Goal: Task Accomplishment & Management: Manage account settings

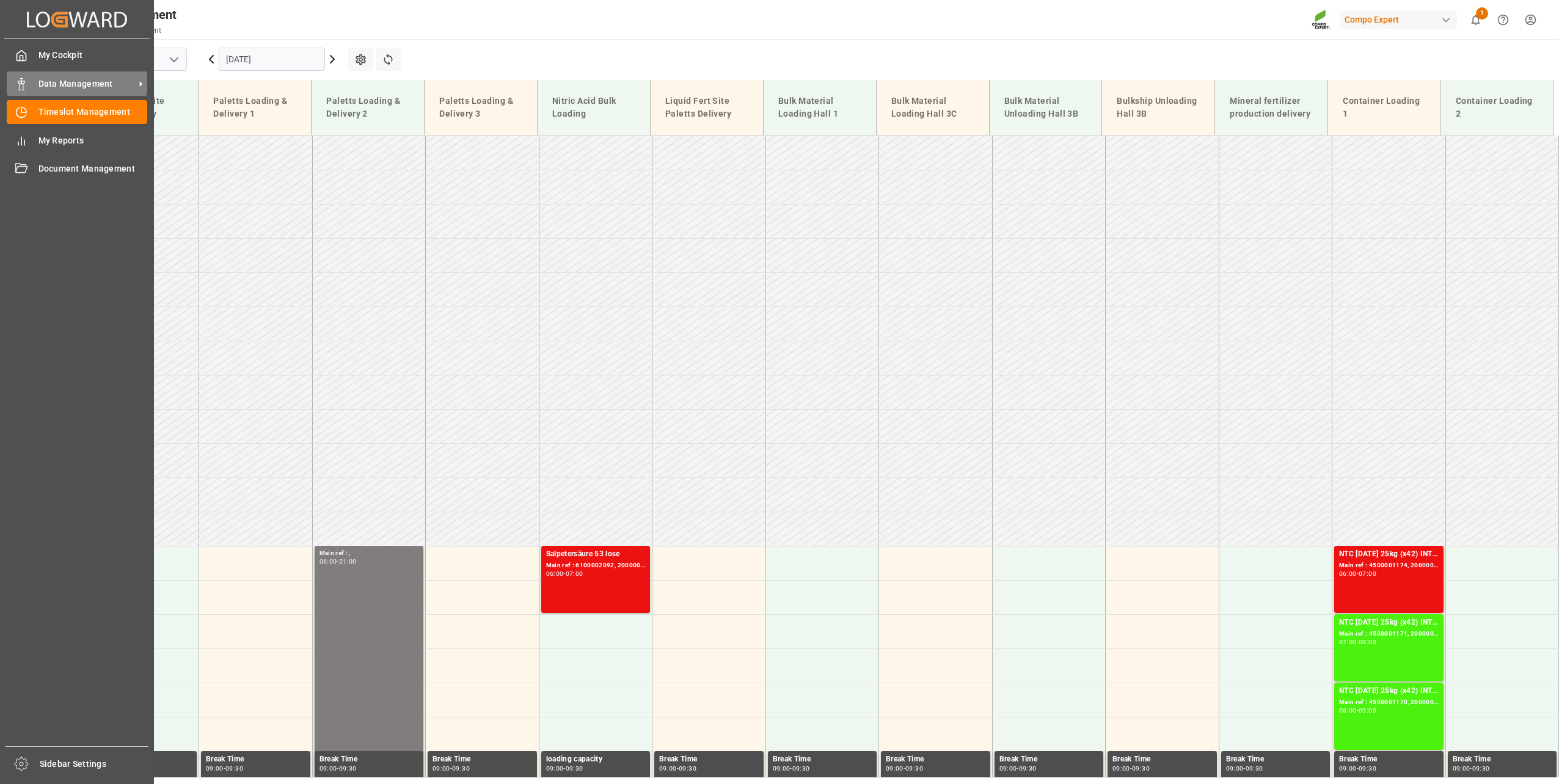
scroll to position [798, 0]
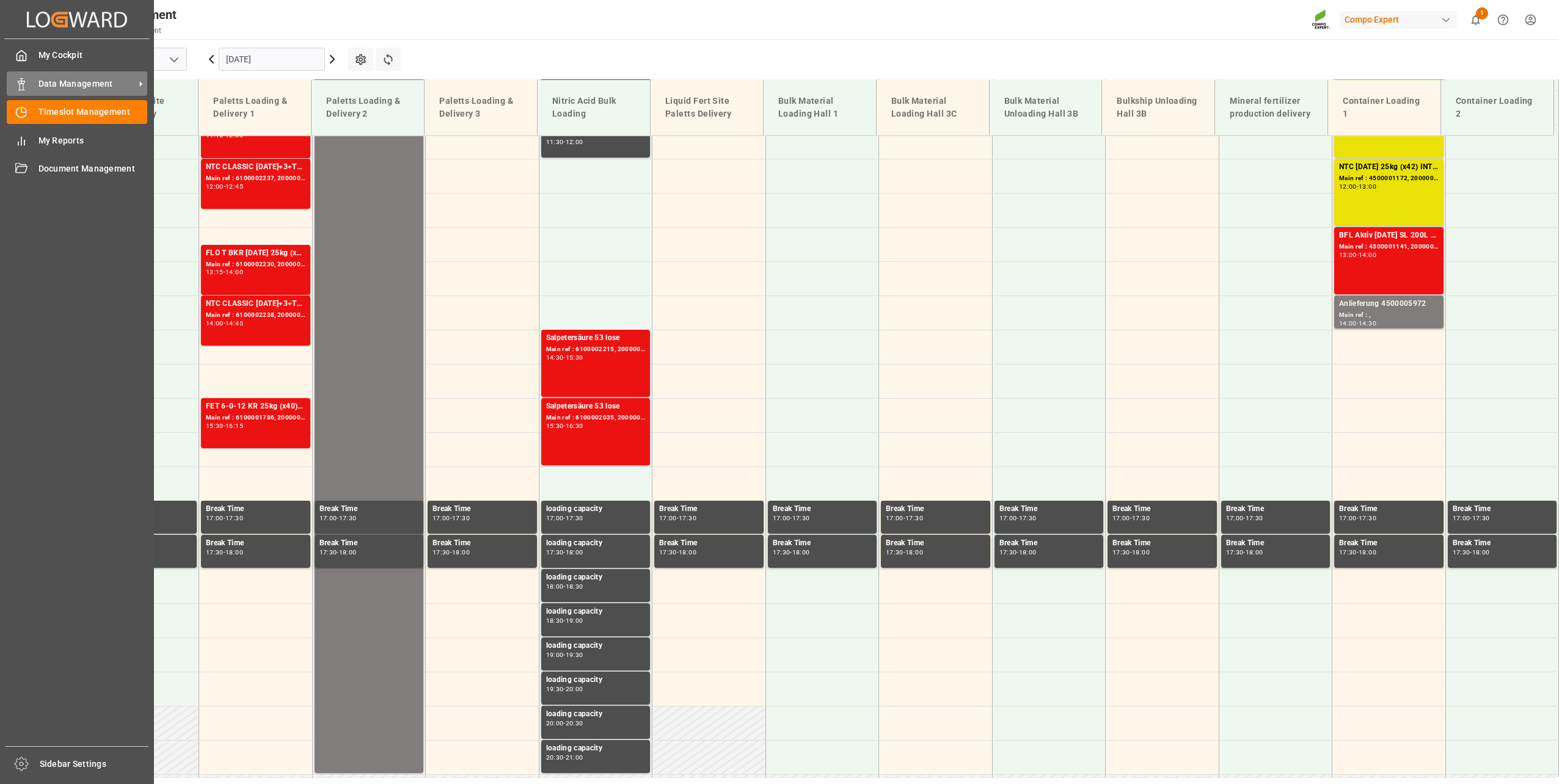
click at [37, 79] on div "Data Management Data Management" at bounding box center [77, 83] width 140 height 24
click at [29, 84] on div "Data Management Data Management" at bounding box center [77, 83] width 140 height 24
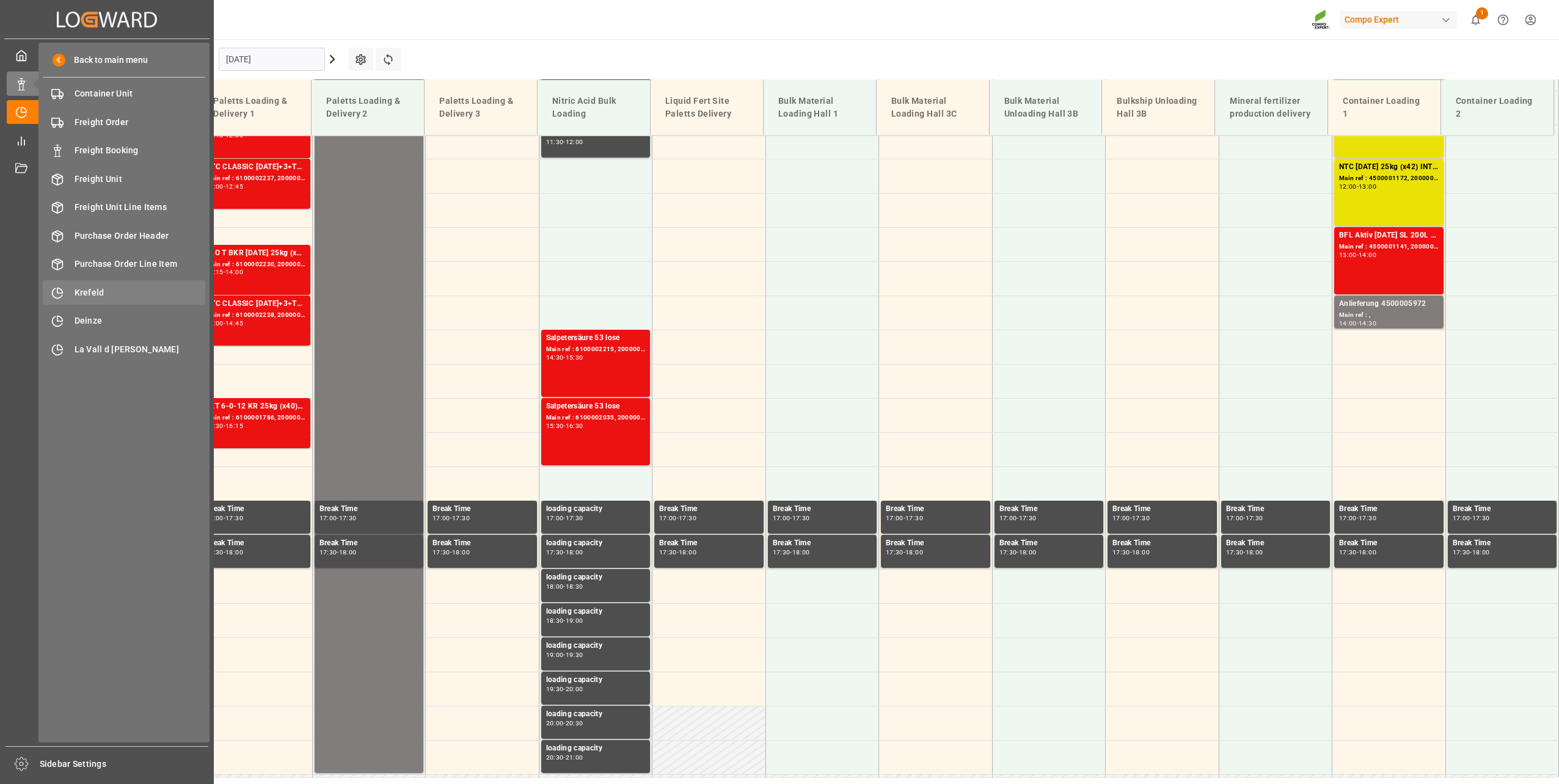
click at [125, 291] on span "Krefeld" at bounding box center [140, 293] width 131 height 13
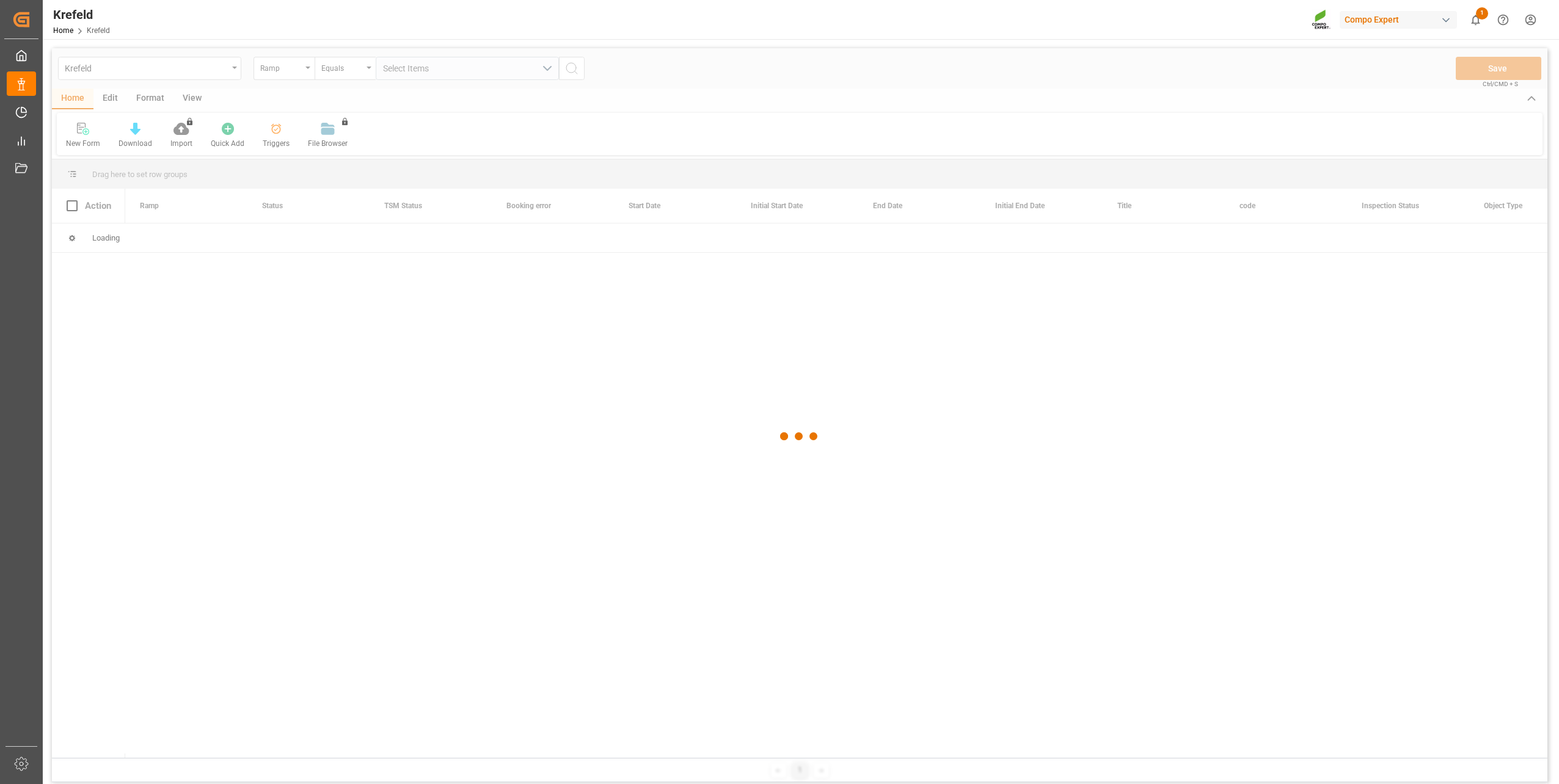
click at [287, 71] on div at bounding box center [800, 437] width 1496 height 777
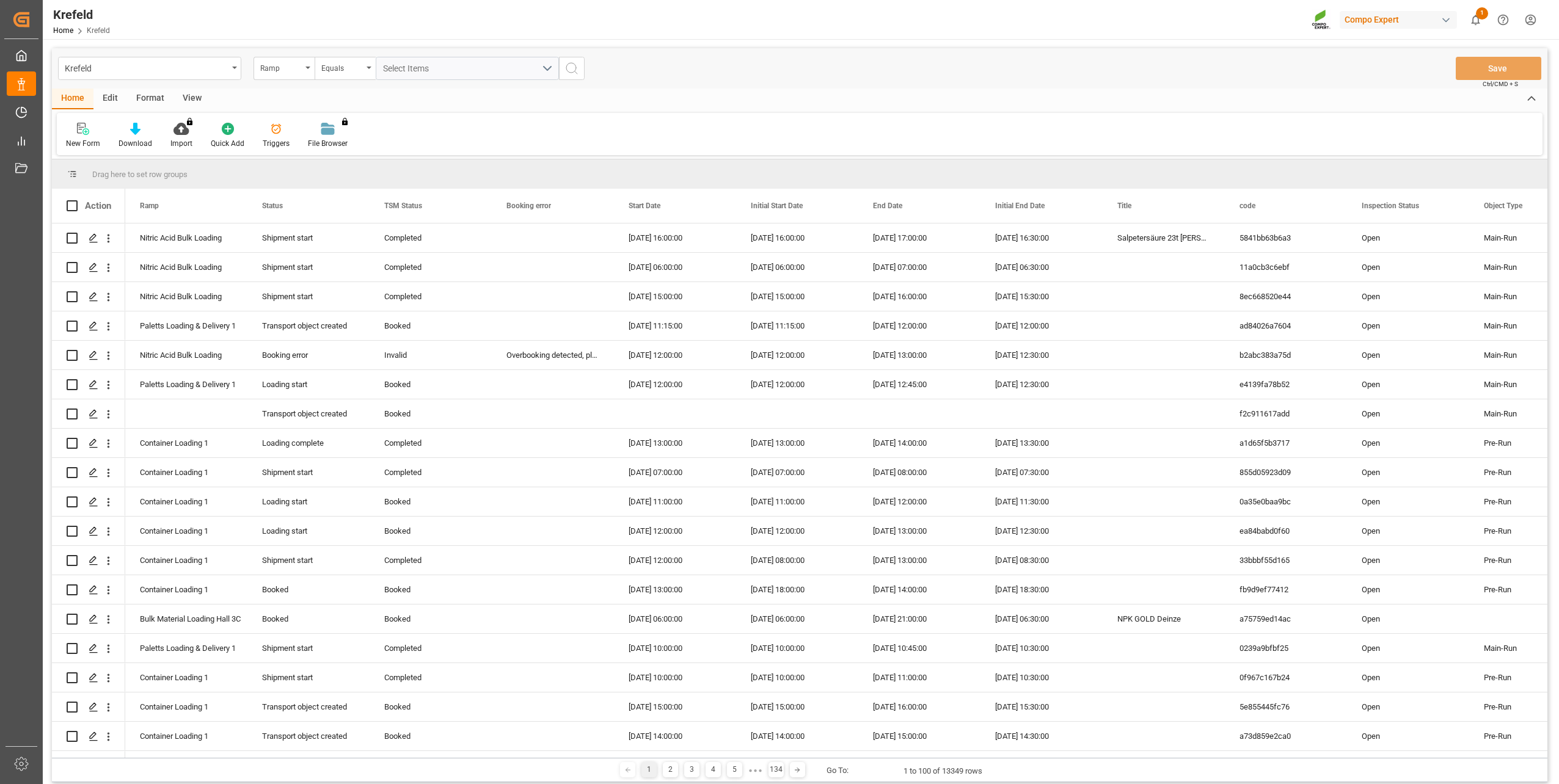
click at [287, 71] on div "Ramp" at bounding box center [281, 67] width 42 height 14
click at [301, 119] on div "SAP Order Number" at bounding box center [345, 124] width 182 height 25
click at [348, 60] on div "Equals" at bounding box center [342, 67] width 42 height 14
click at [360, 150] on div "Fuzzy search" at bounding box center [406, 150] width 182 height 25
paste input "2000001162"
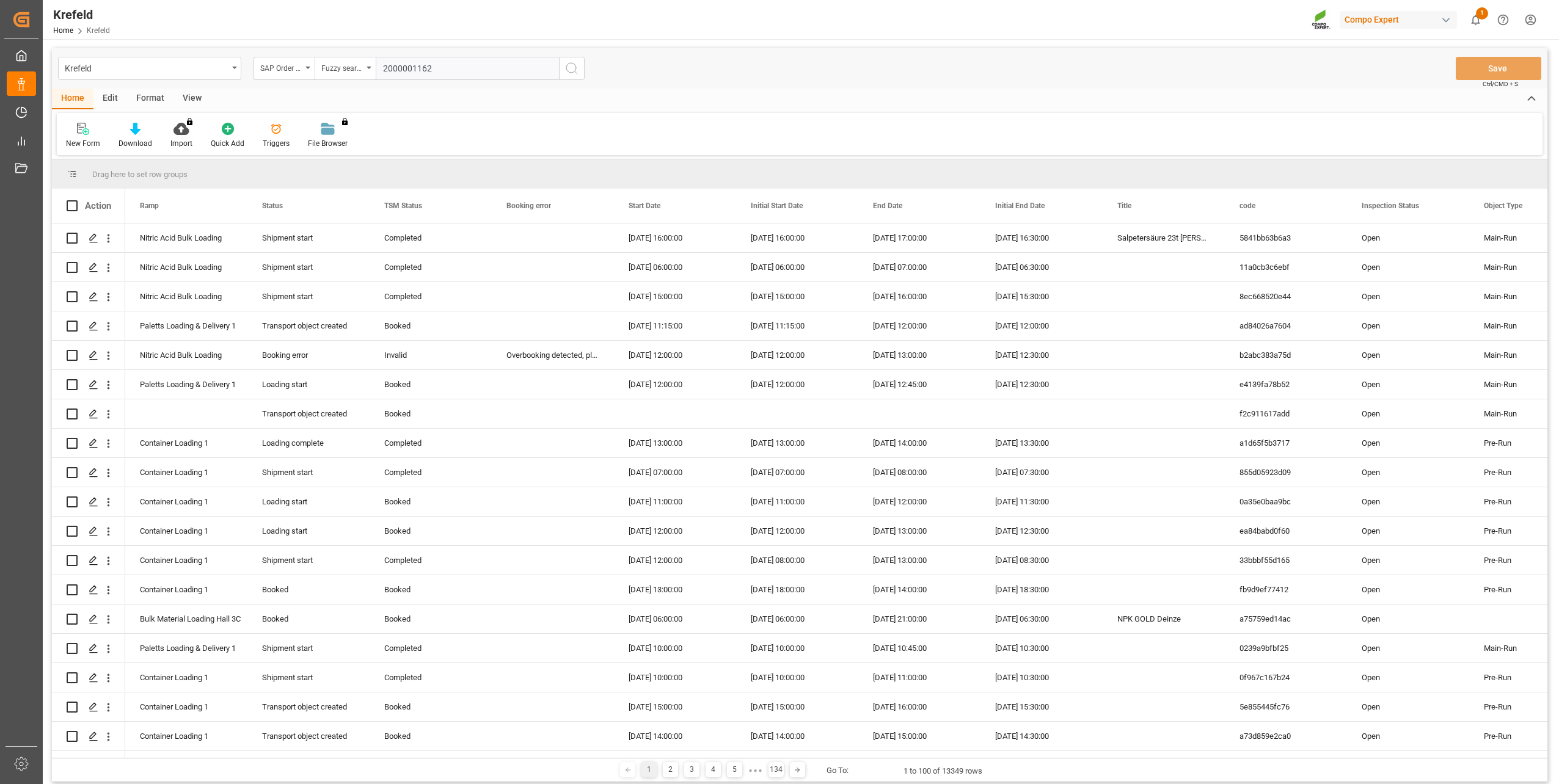
type input "2000001162"
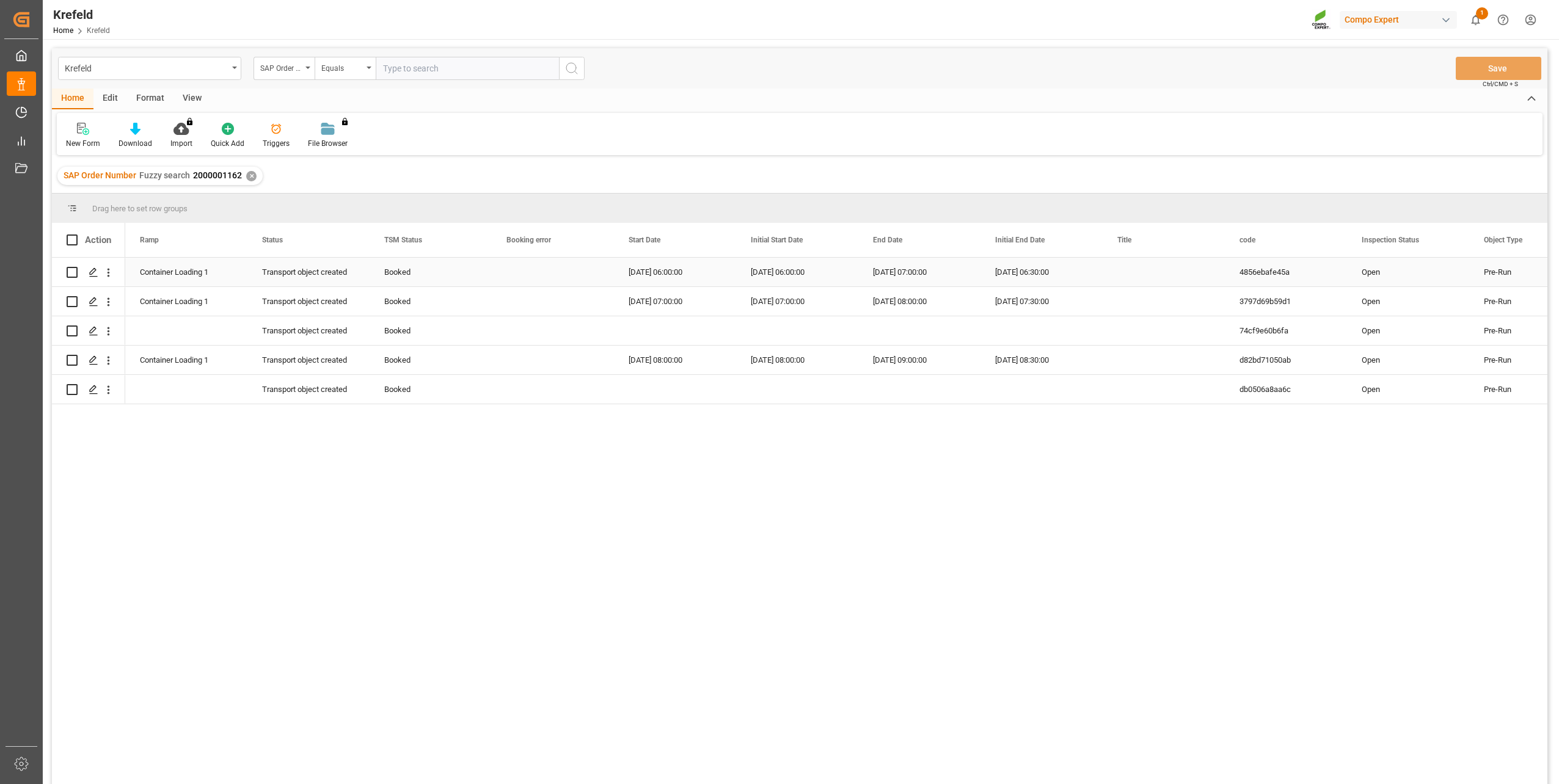
click at [398, 269] on div "Booked" at bounding box center [430, 272] width 93 height 28
click at [470, 281] on icon "open menu" at bounding box center [469, 279] width 15 height 15
click at [425, 432] on div "Cancelled" at bounding box center [431, 442] width 102 height 42
type input "Cancelled"
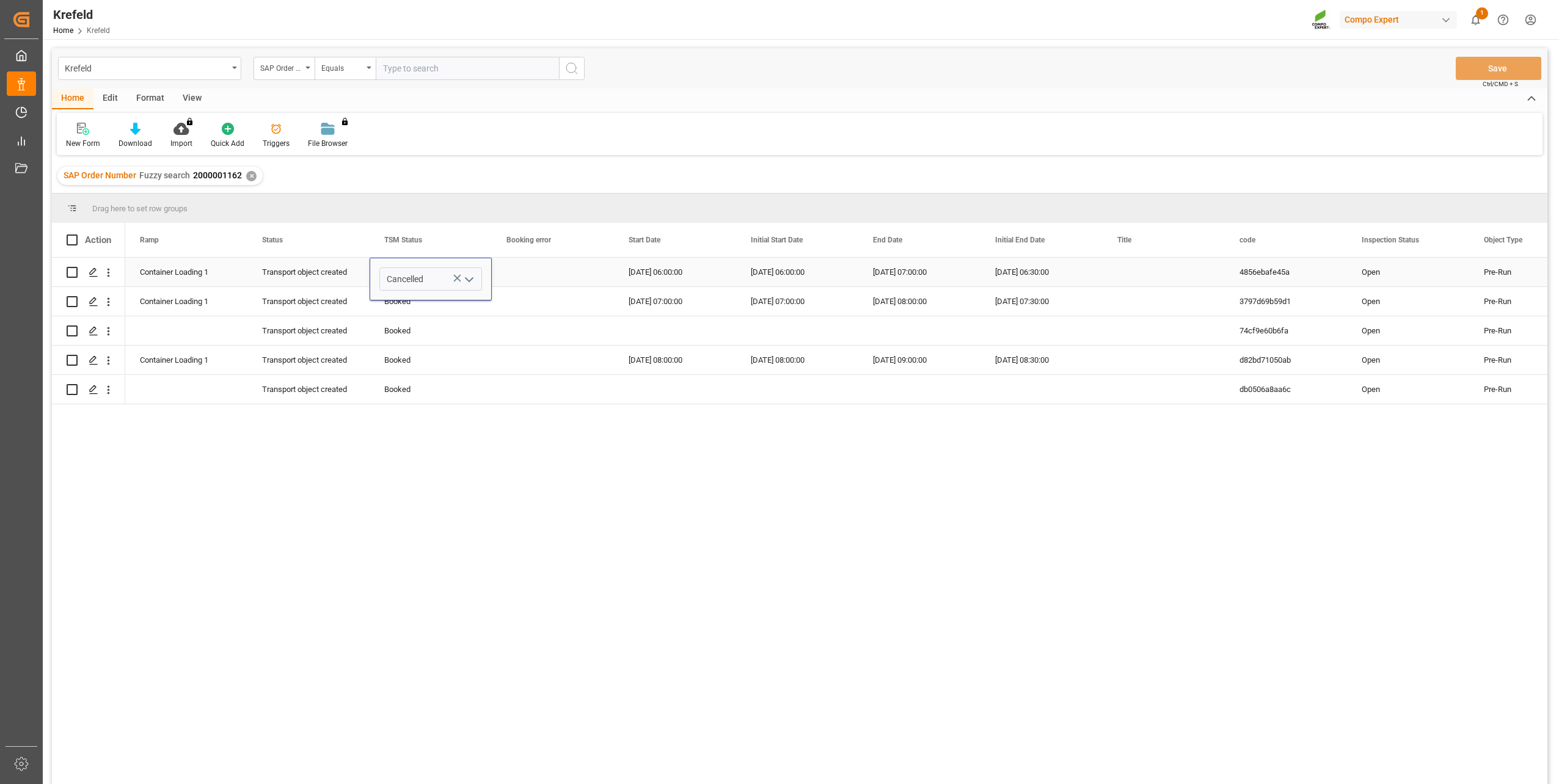
click at [537, 281] on div "Press SPACE to select this row." at bounding box center [553, 271] width 122 height 29
click at [417, 271] on div "Cancelled" at bounding box center [430, 272] width 93 height 28
drag, startPoint x: 490, startPoint y: 284, endPoint x: 440, endPoint y: 402, distance: 128.2
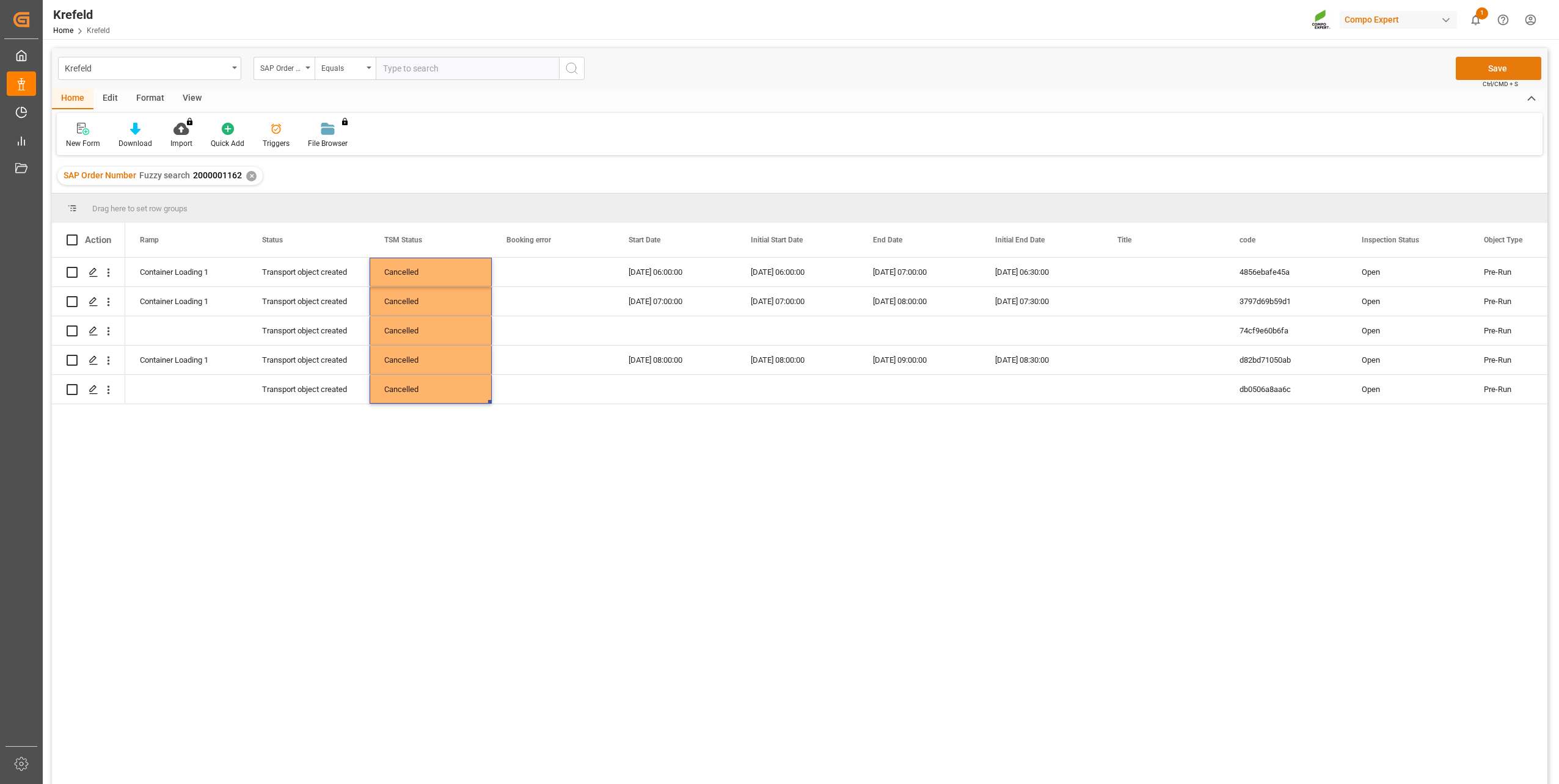
click at [1500, 72] on button "Save" at bounding box center [1498, 69] width 86 height 23
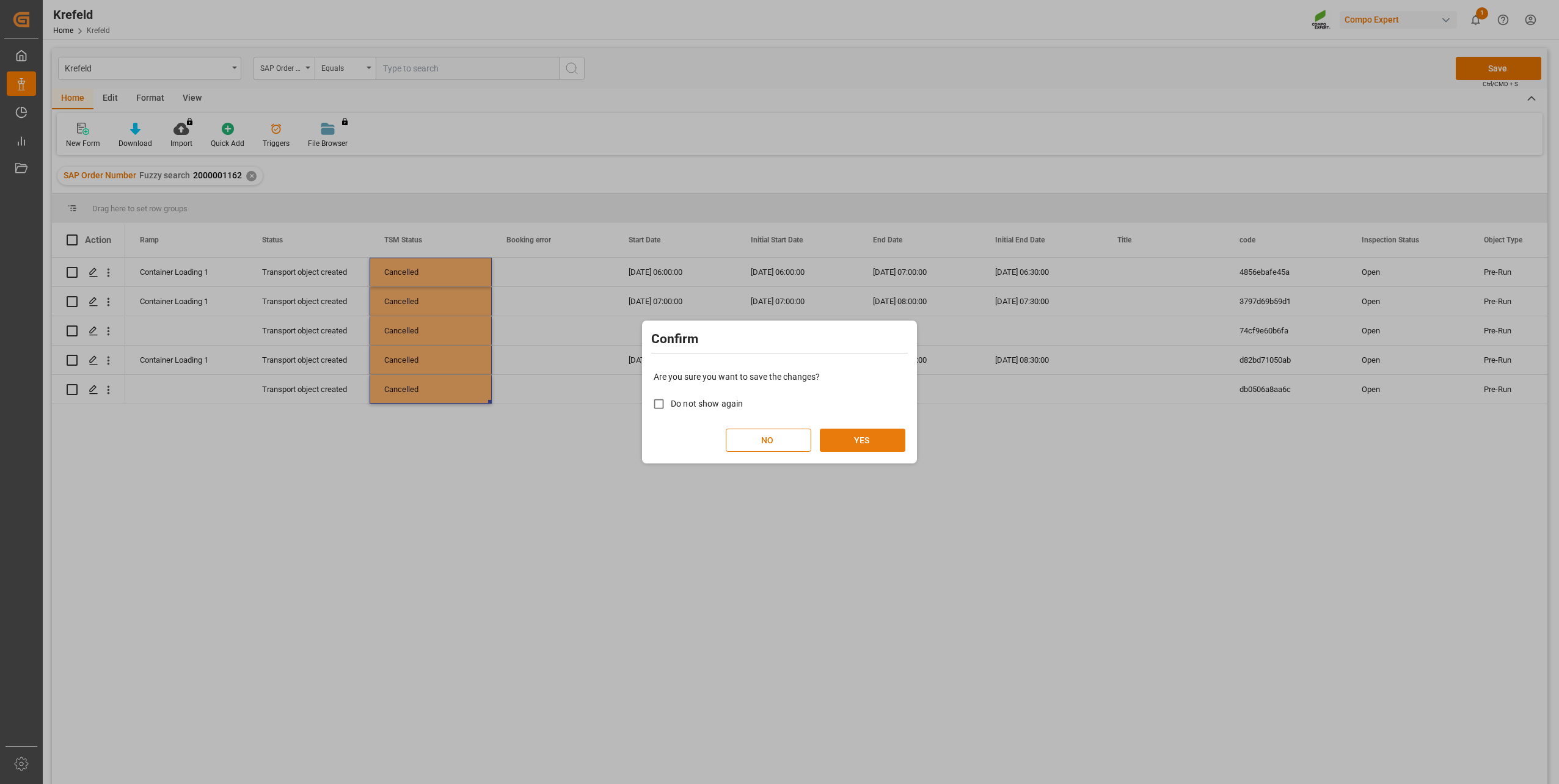
click at [873, 435] on button "YES" at bounding box center [862, 440] width 86 height 23
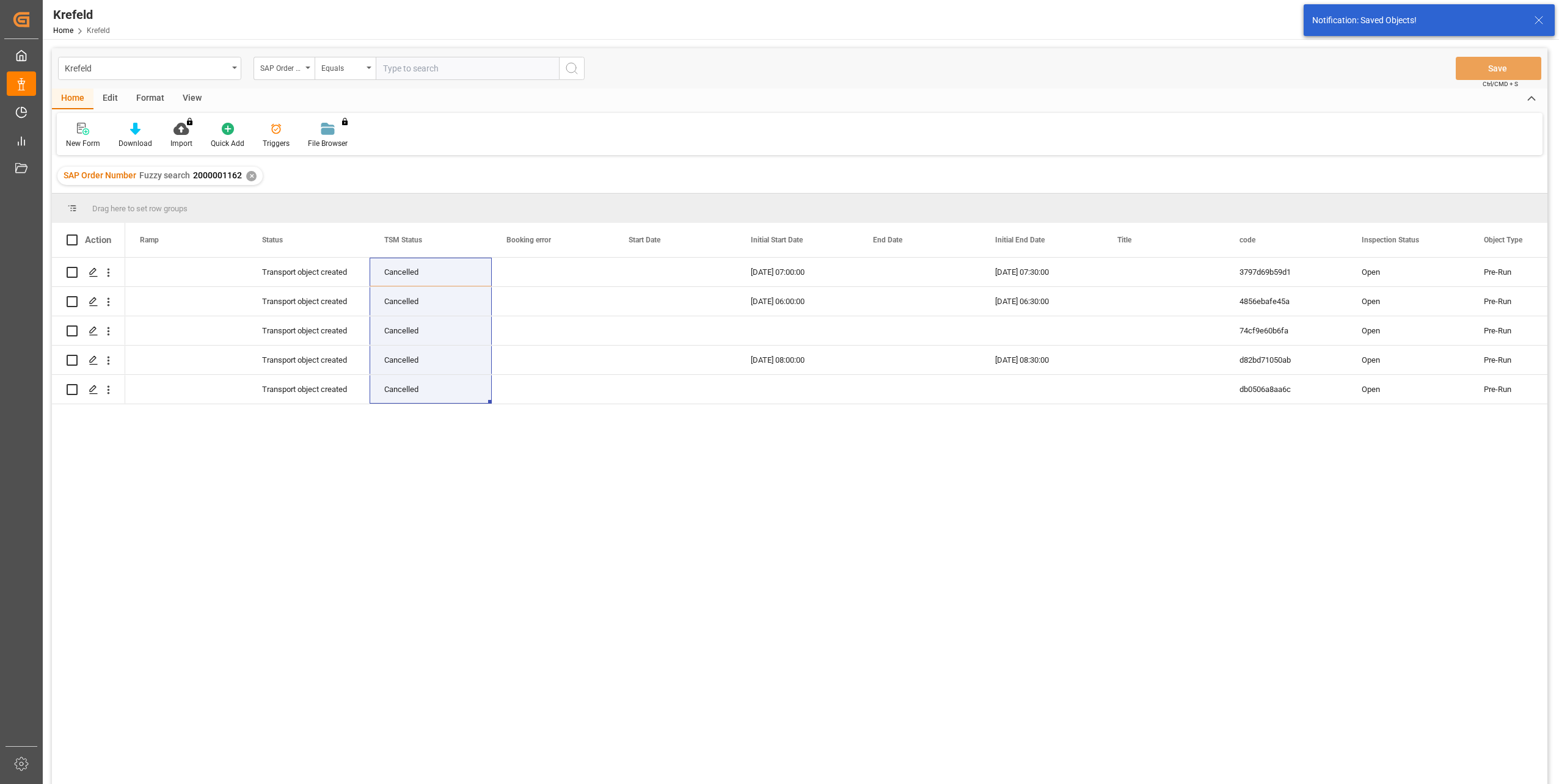
click at [250, 177] on div "✕" at bounding box center [251, 176] width 10 height 10
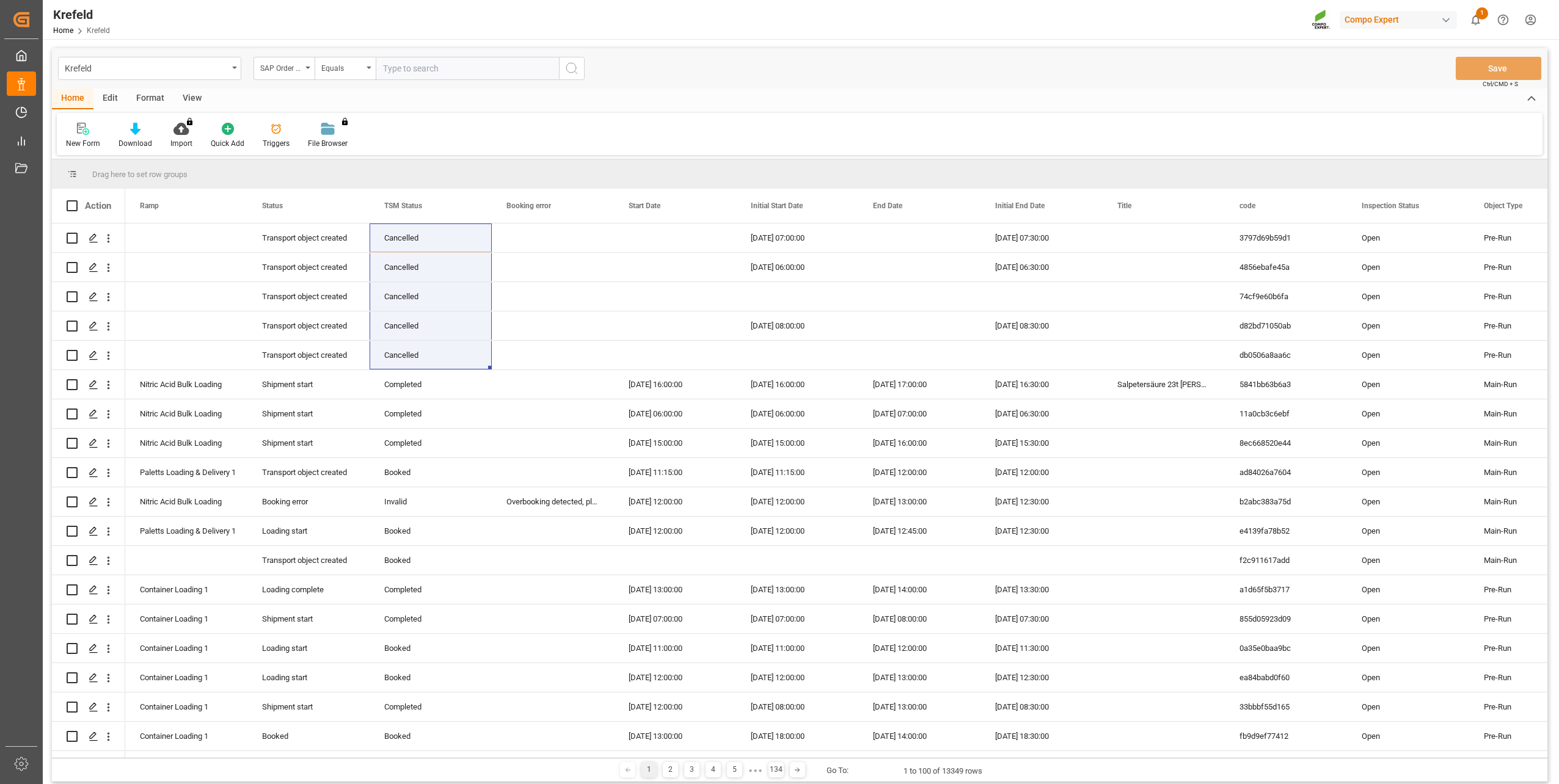
drag, startPoint x: 419, startPoint y: 71, endPoint x: 389, endPoint y: 76, distance: 30.4
click at [419, 71] on input "text" at bounding box center [467, 69] width 184 height 23
paste input "2000001557"
type input "2000001557"
click at [347, 71] on div "Equals" at bounding box center [342, 67] width 42 height 14
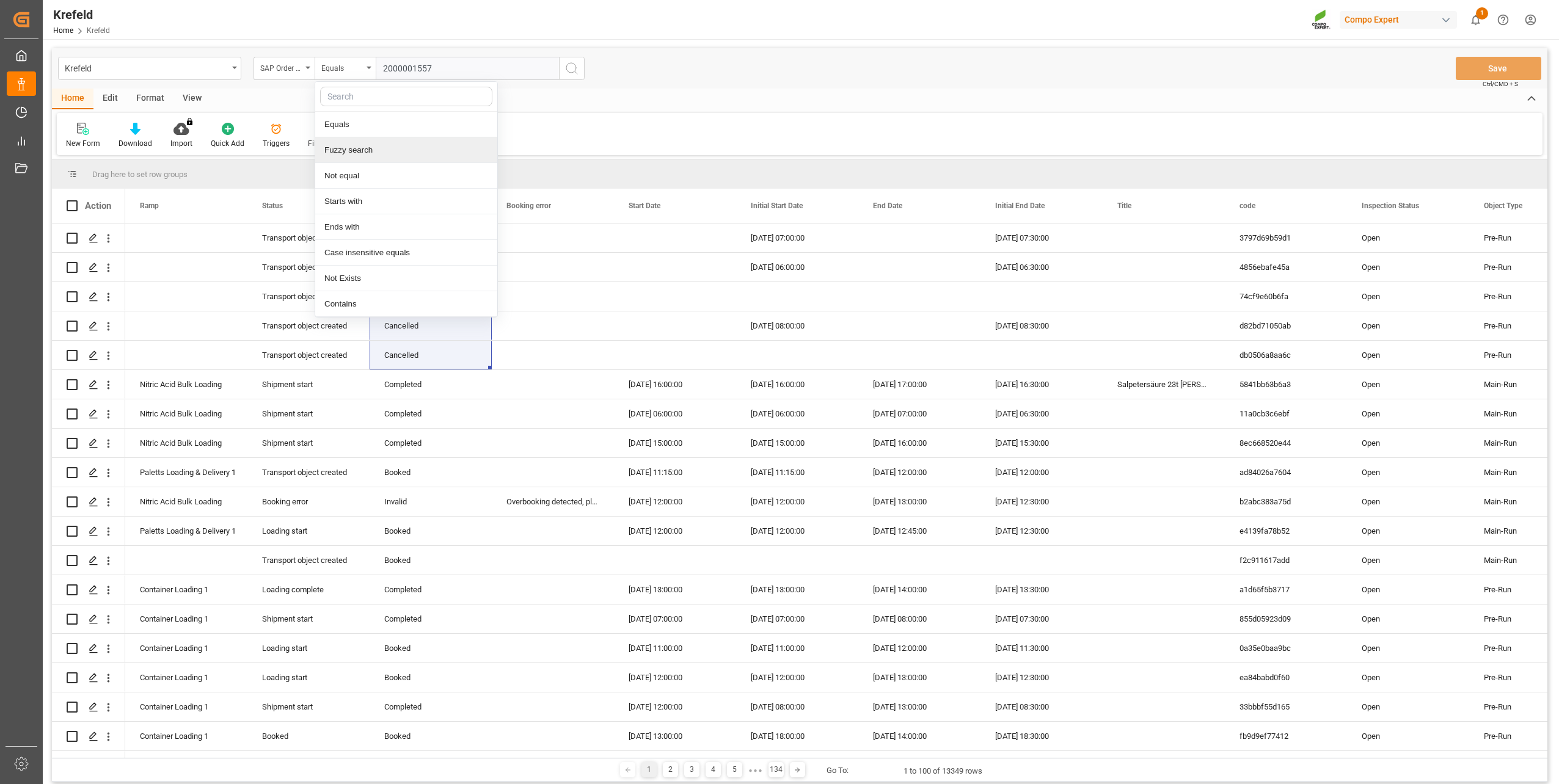
click at [353, 142] on div "Fuzzy search" at bounding box center [406, 150] width 182 height 25
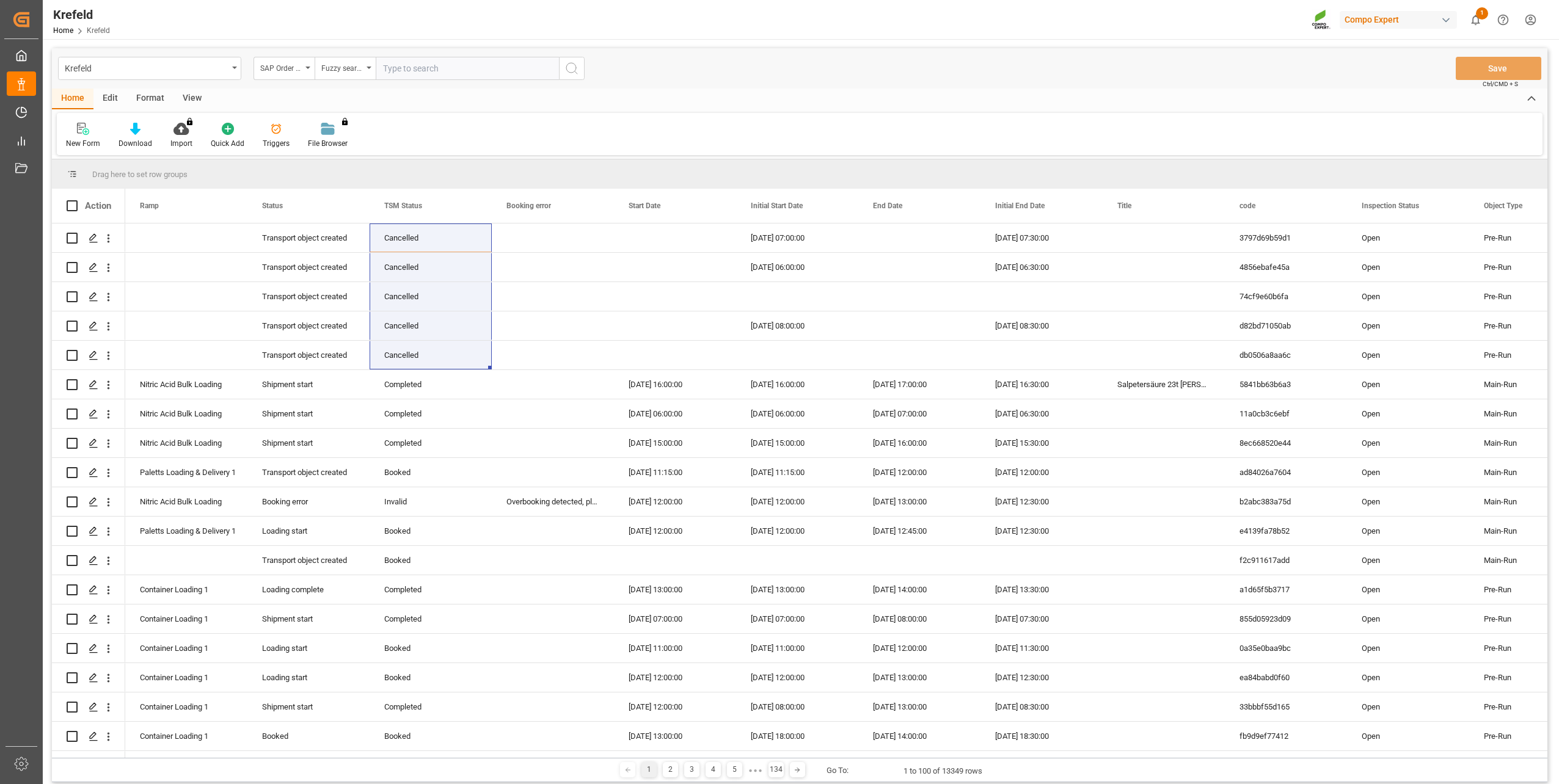
click at [443, 73] on input "text" at bounding box center [467, 69] width 184 height 23
paste input "2000001557"
type input "2000001557"
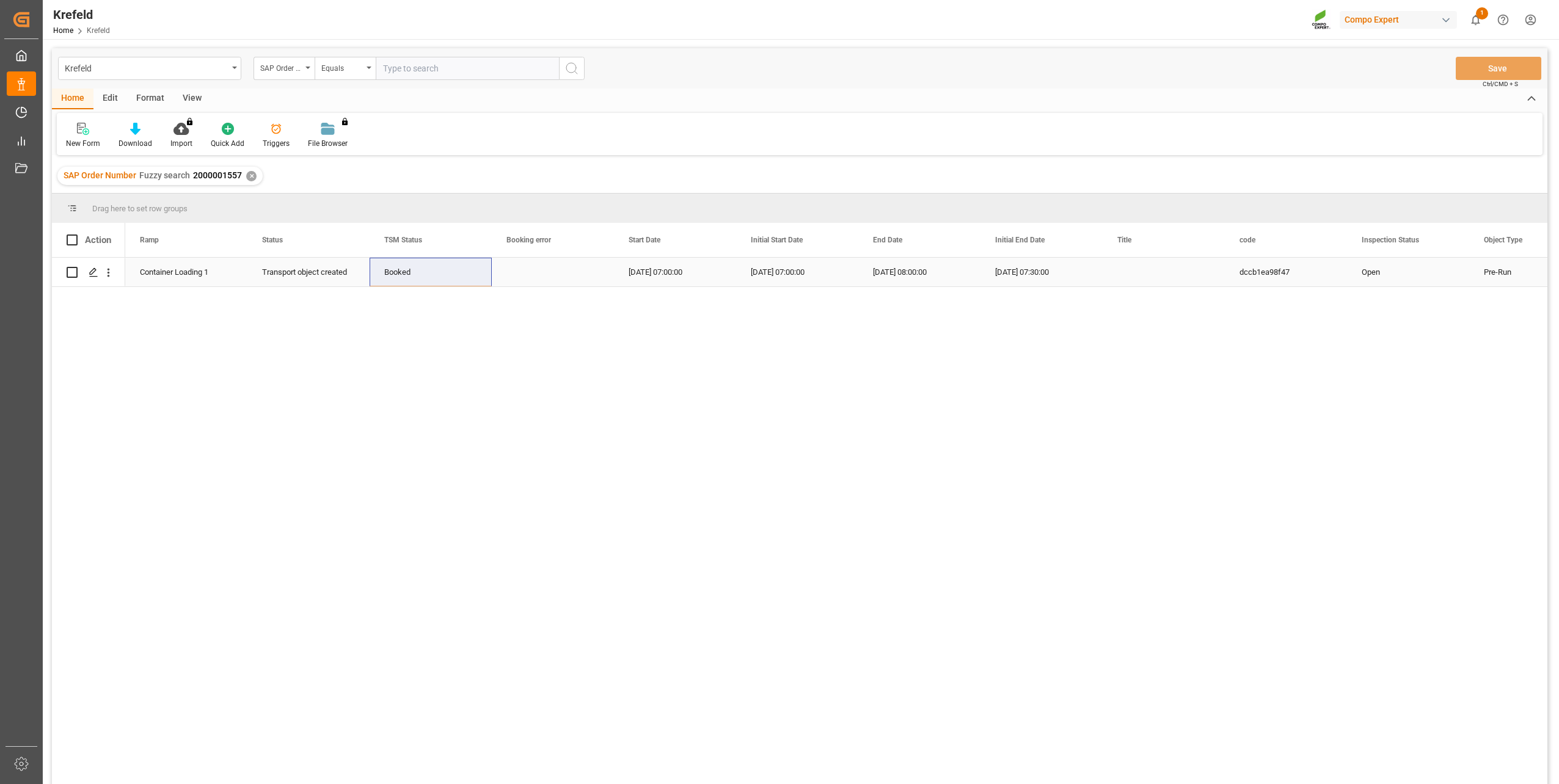
click at [416, 274] on div "Booked" at bounding box center [430, 272] width 93 height 28
click at [472, 278] on icon "open menu" at bounding box center [469, 279] width 15 height 15
click at [415, 440] on div "Cancelled" at bounding box center [431, 442] width 102 height 42
type input "Cancelled"
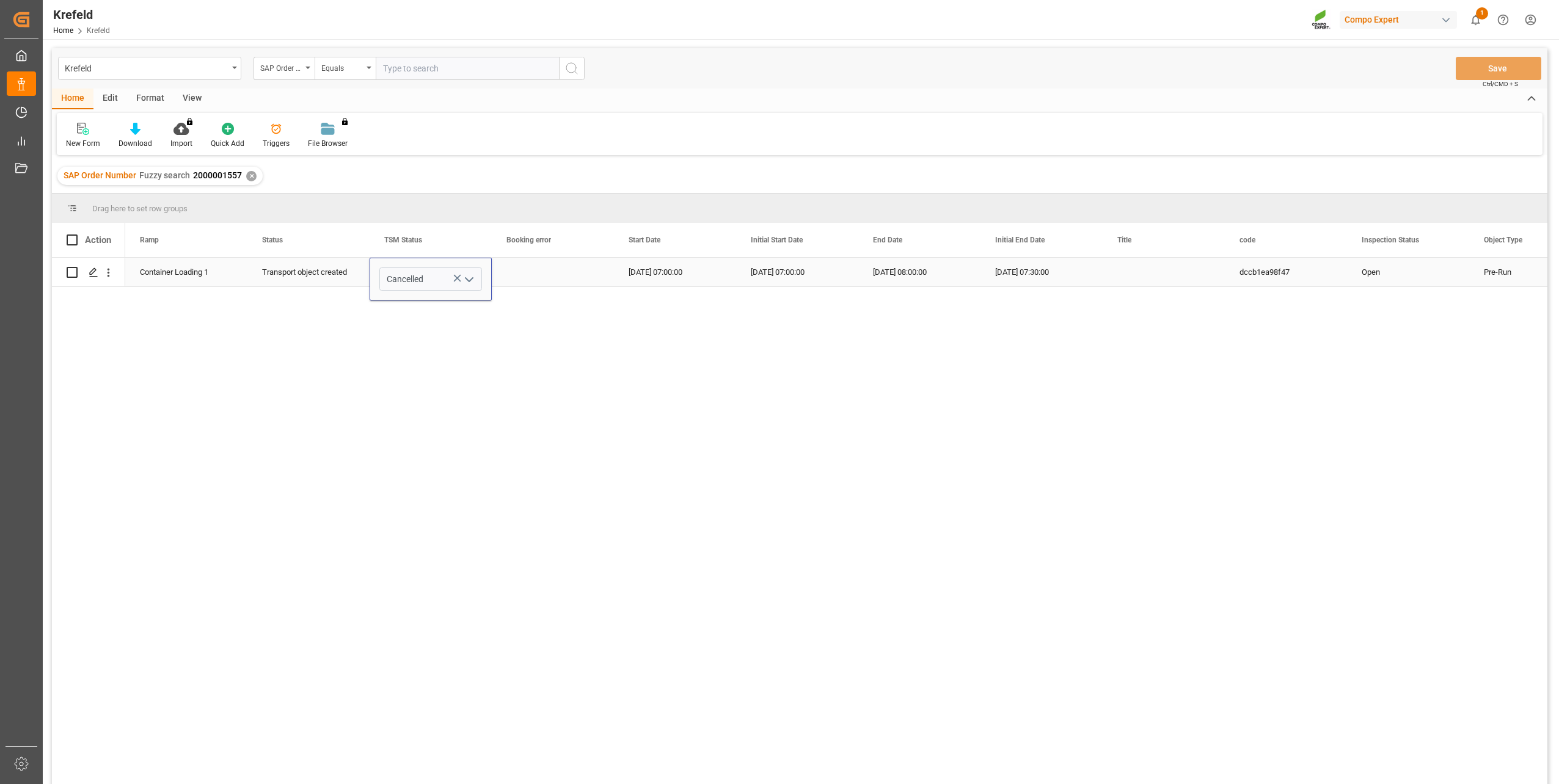
click at [542, 372] on div "Container Loading 1 Transport object created Cancelled [DATE] 07:00:00 [DATE] 0…" at bounding box center [836, 524] width 1423 height 534
click at [567, 289] on div "Container Loading 1 Transport object created Cancelled [DATE] 07:00:00 [DATE] 0…" at bounding box center [836, 524] width 1423 height 534
click at [564, 284] on div "Press SPACE to select this row." at bounding box center [553, 271] width 122 height 29
click at [1514, 66] on button "Save" at bounding box center [1498, 69] width 86 height 23
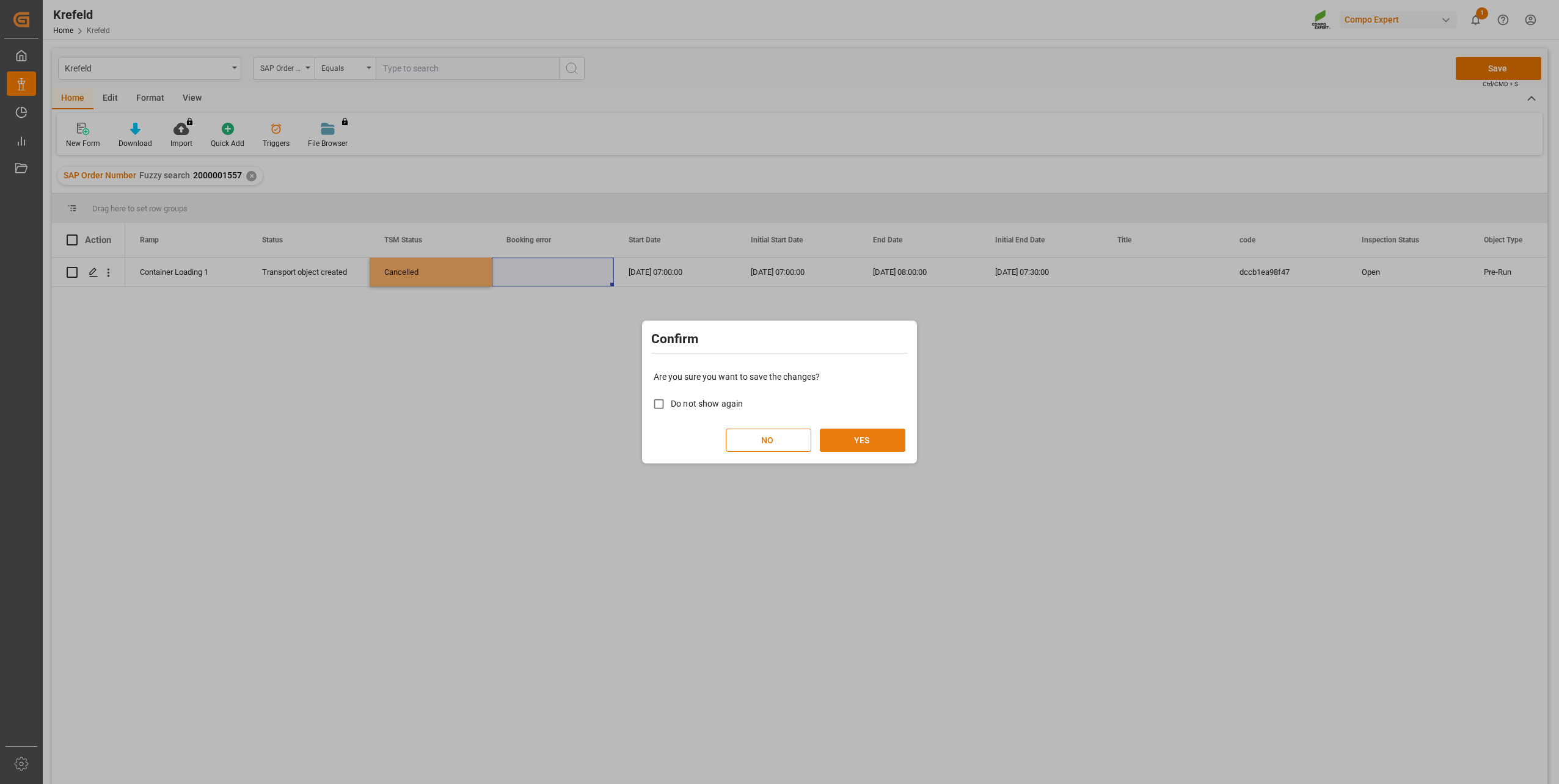
click at [888, 449] on button "YES" at bounding box center [862, 440] width 86 height 23
